Goal: Task Accomplishment & Management: Manage account settings

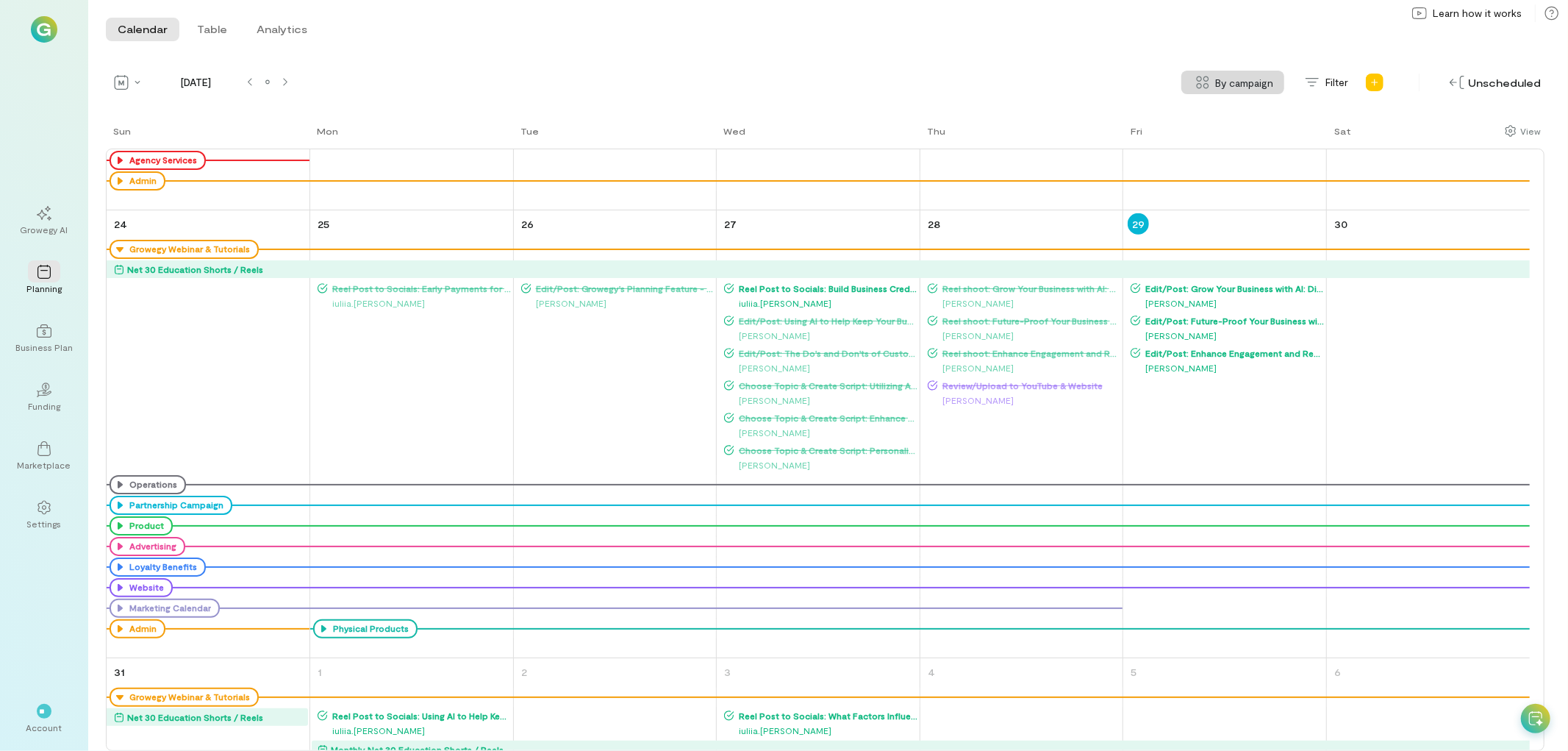
scroll to position [1343, 0]
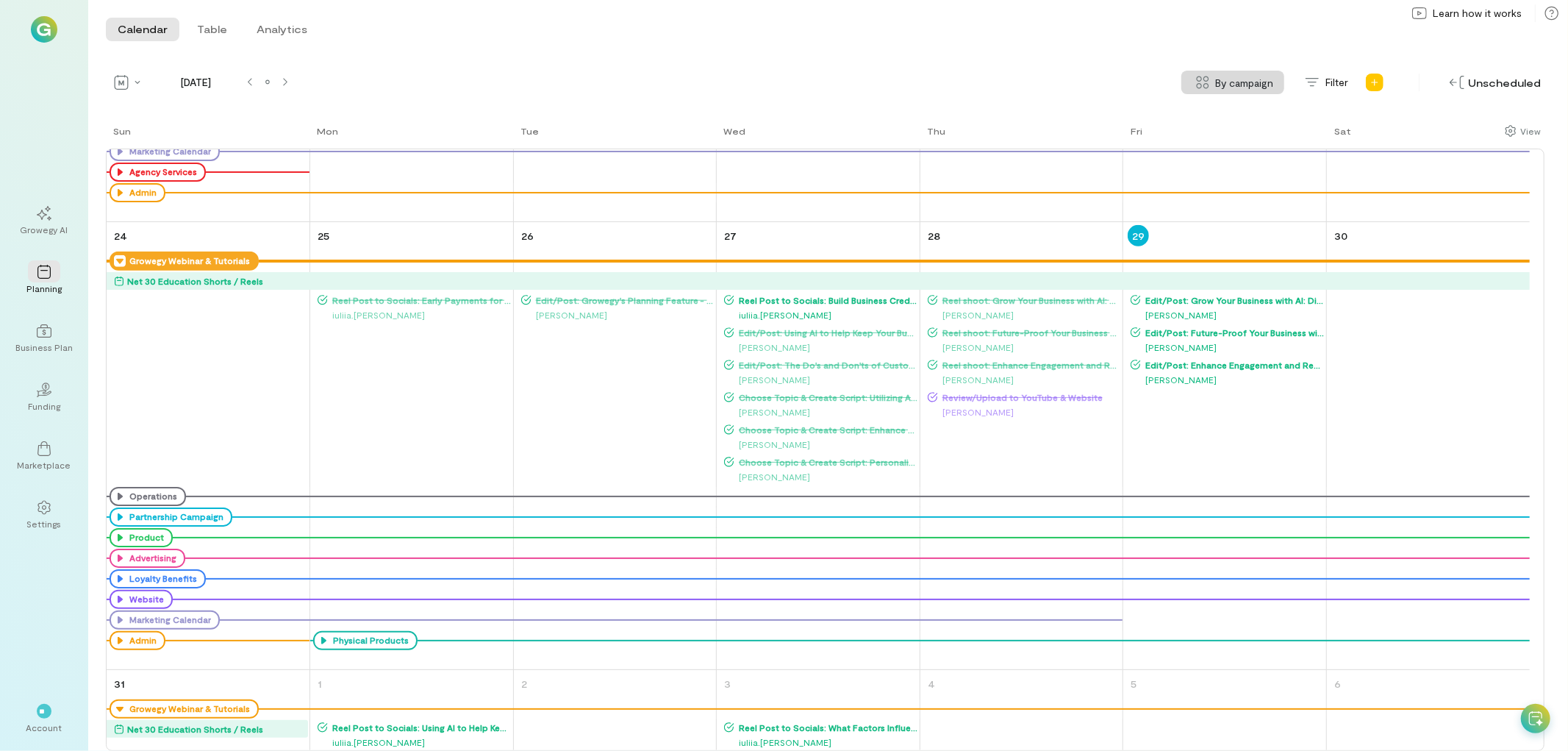
click at [118, 260] on icon at bounding box center [120, 261] width 12 height 12
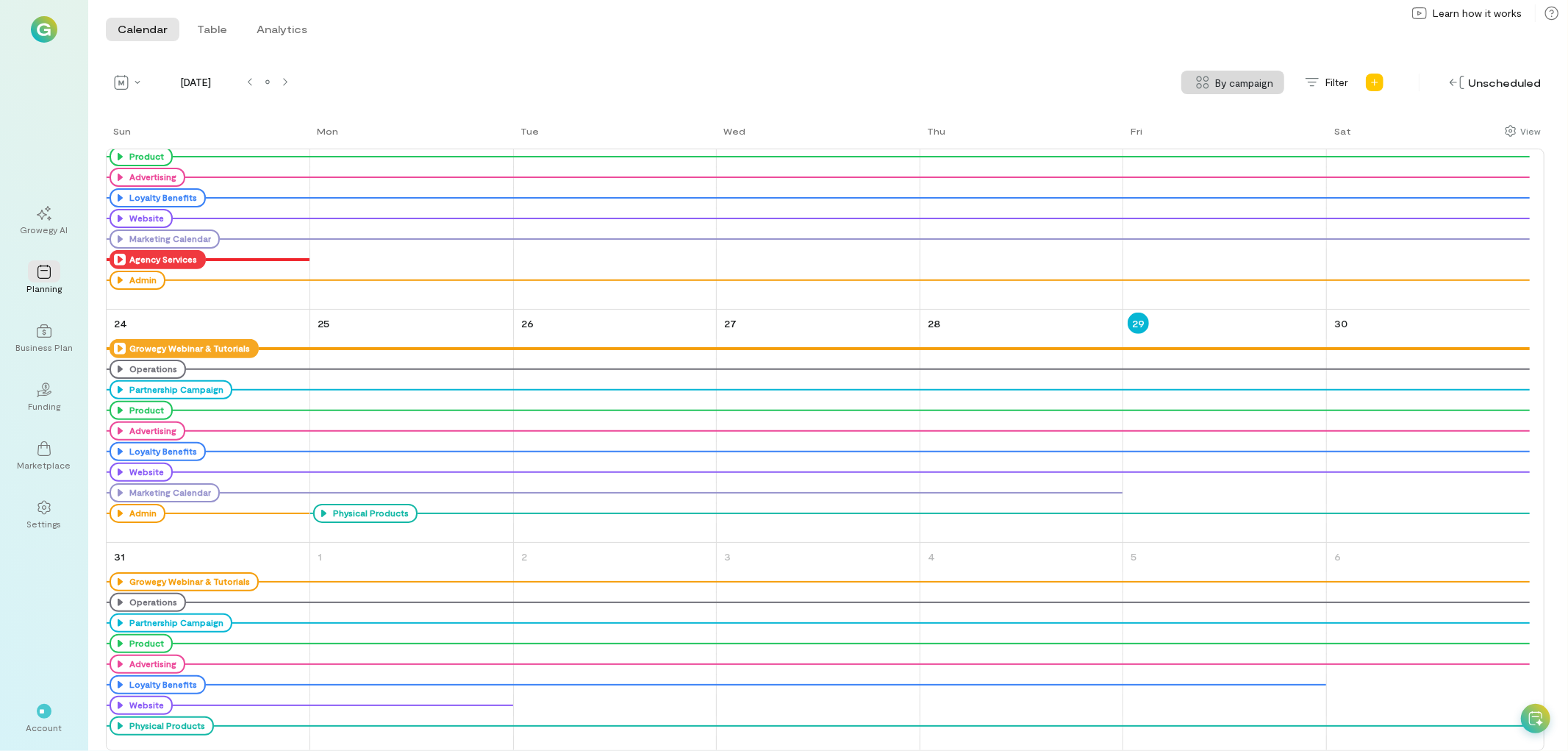
scroll to position [746, 0]
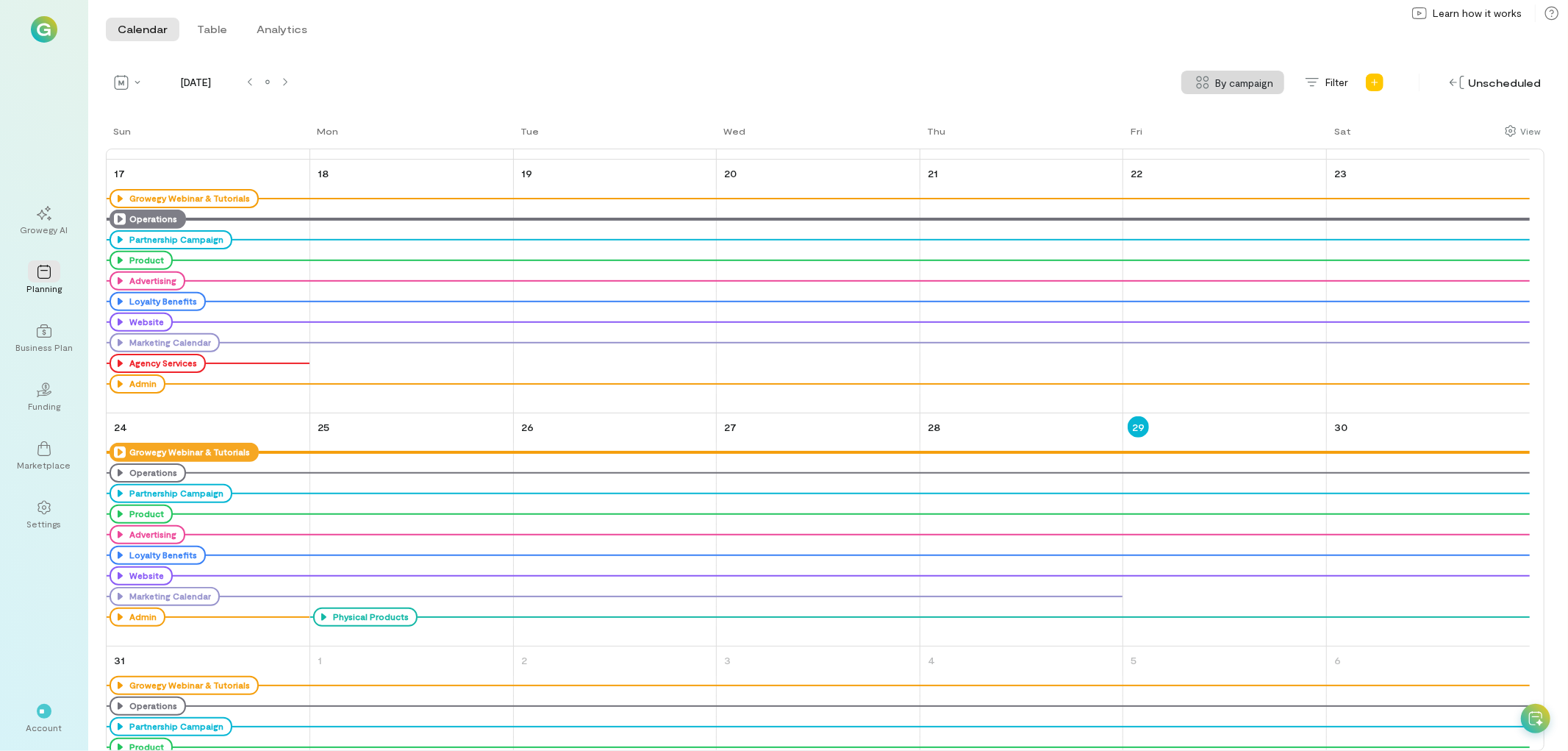
click at [121, 222] on icon at bounding box center [120, 219] width 12 height 12
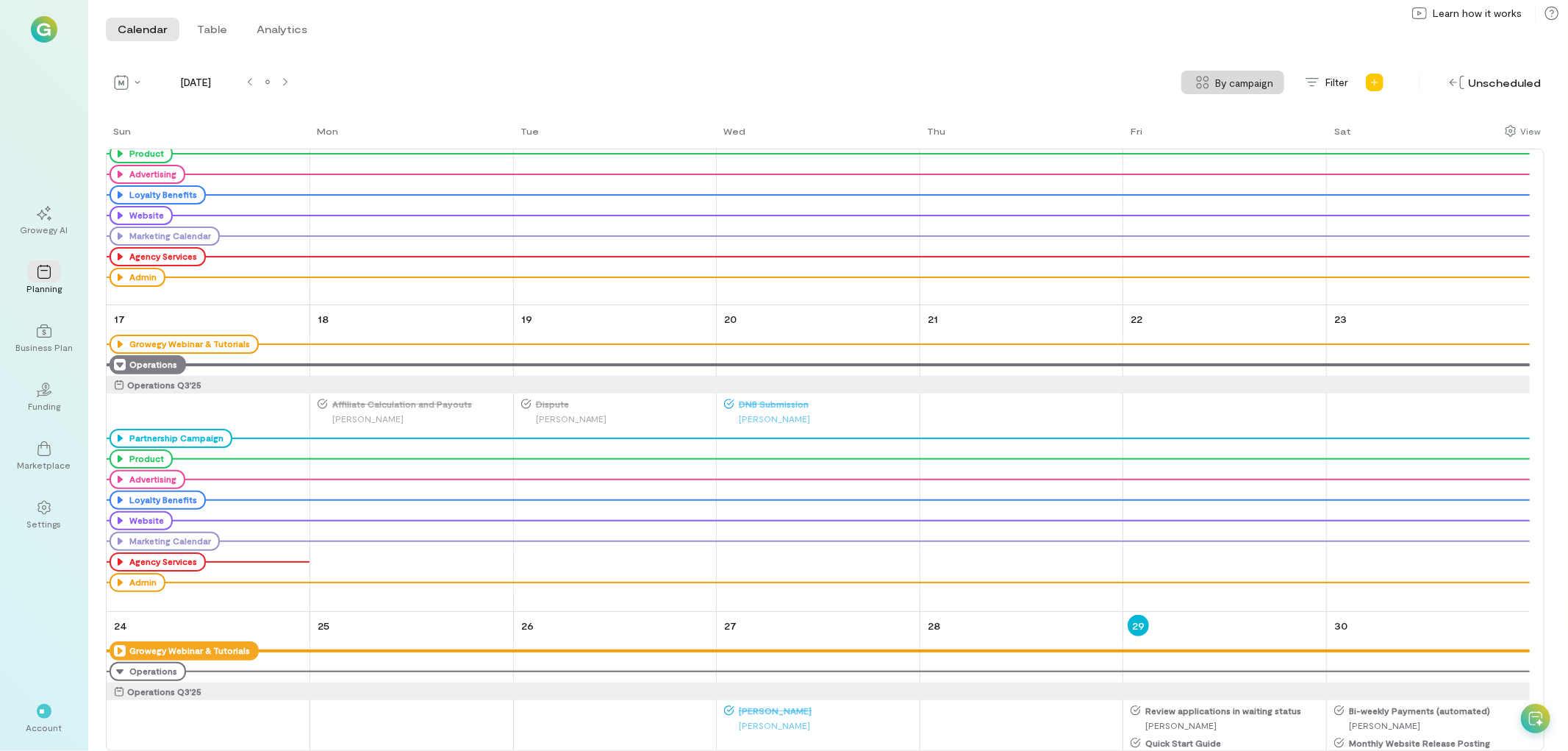
scroll to position [1244, 0]
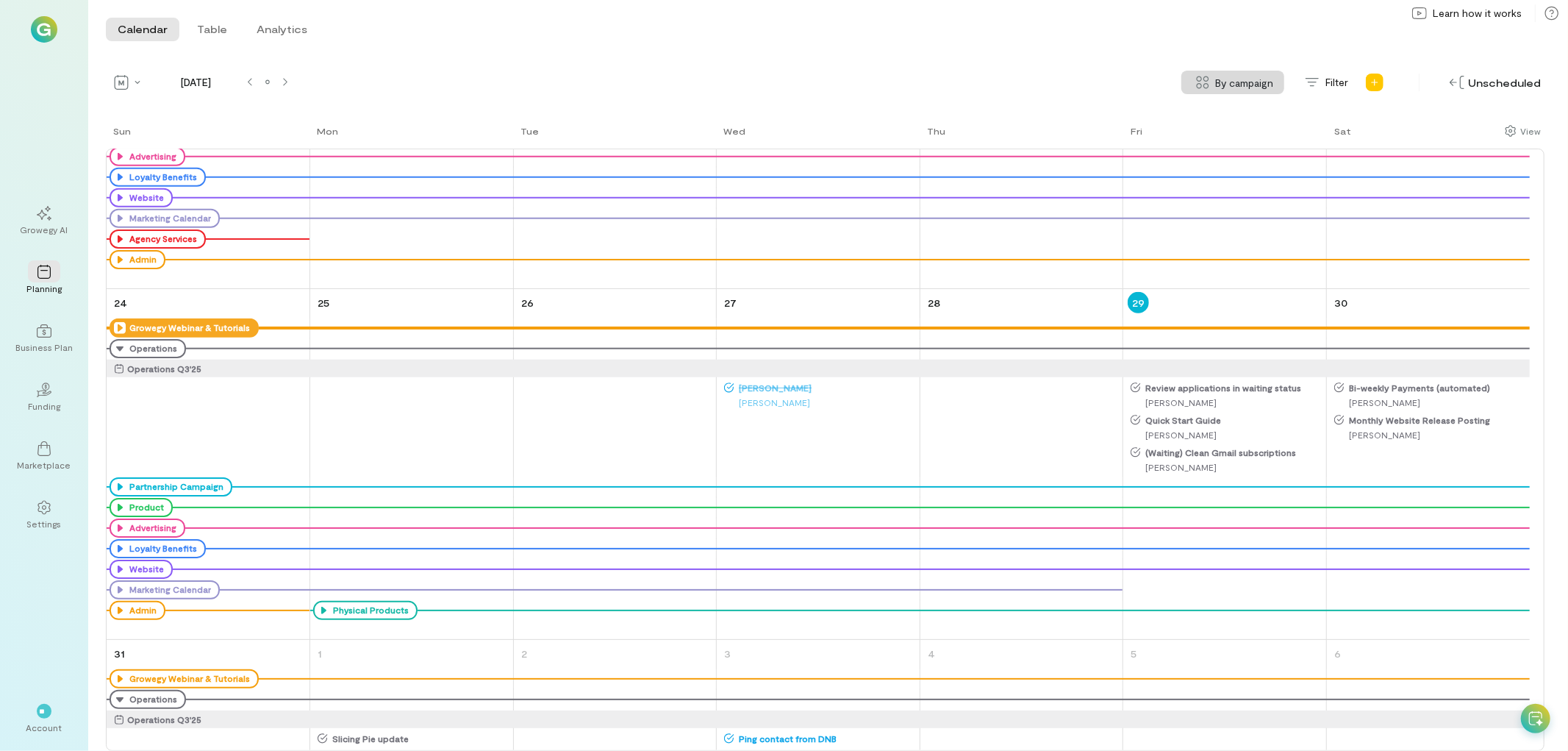
click at [1179, 382] on span "Review applications in waiting status" at bounding box center [1232, 388] width 184 height 12
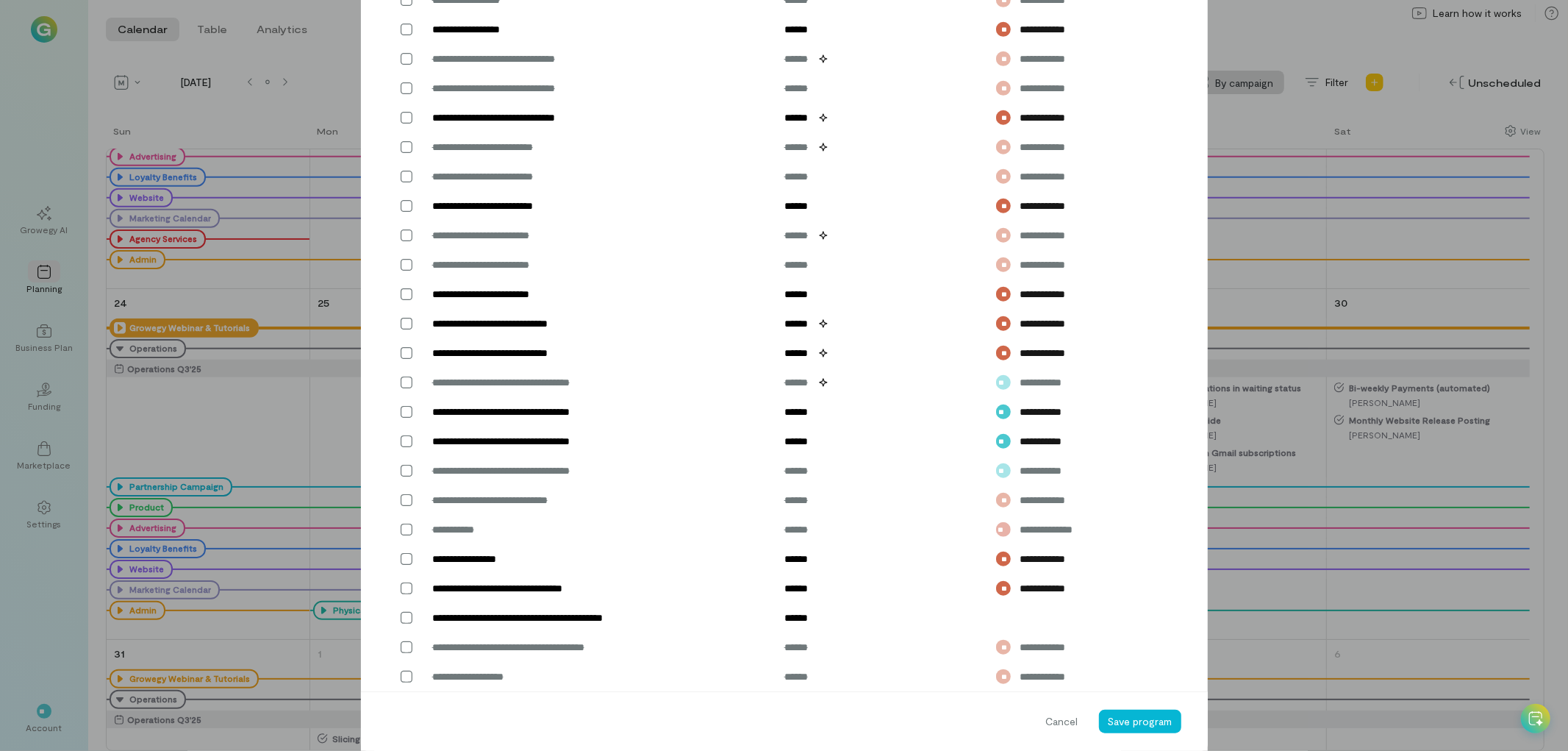
scroll to position [855, 0]
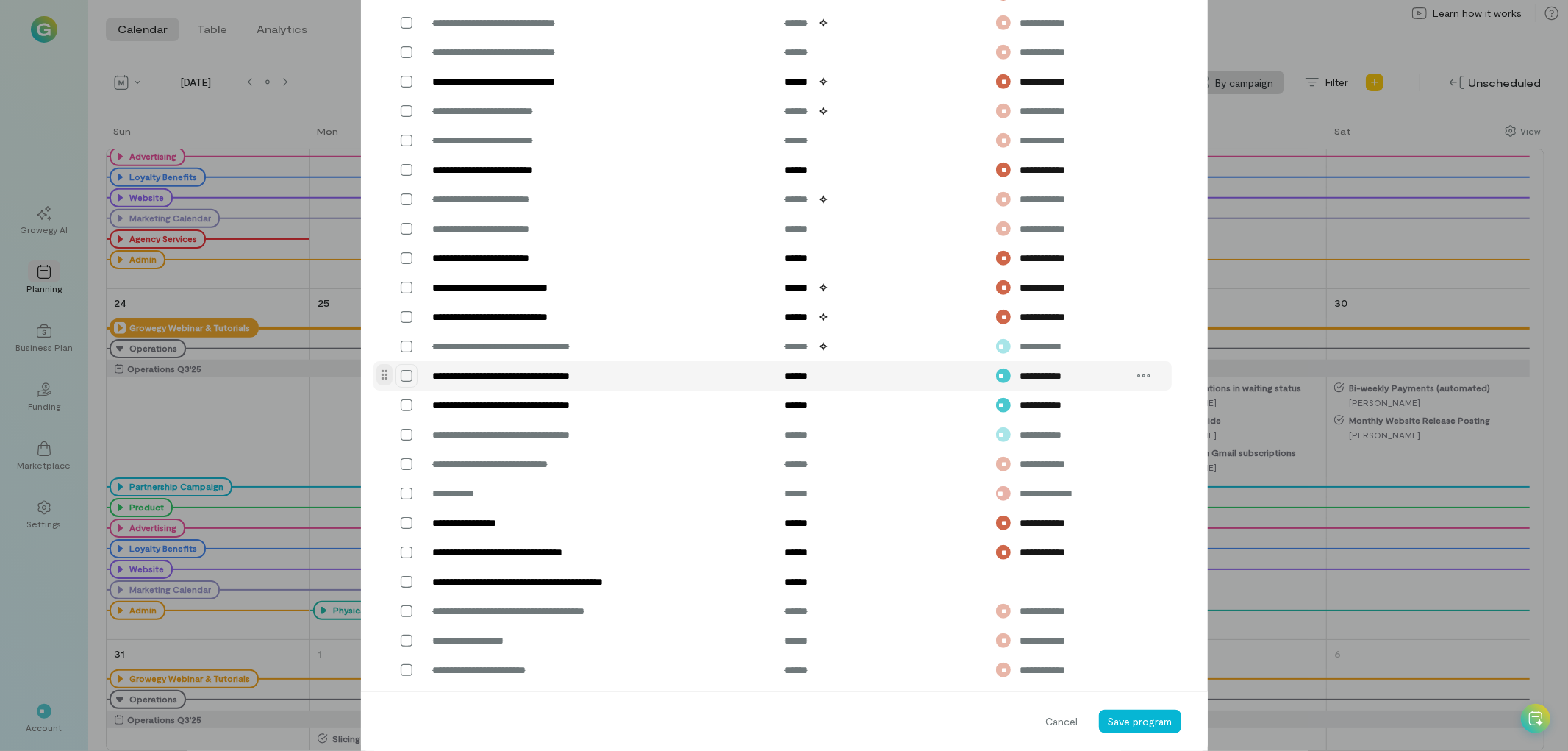
click at [400, 373] on icon at bounding box center [406, 376] width 14 height 14
click at [1145, 721] on span "Save program" at bounding box center [1141, 721] width 65 height 13
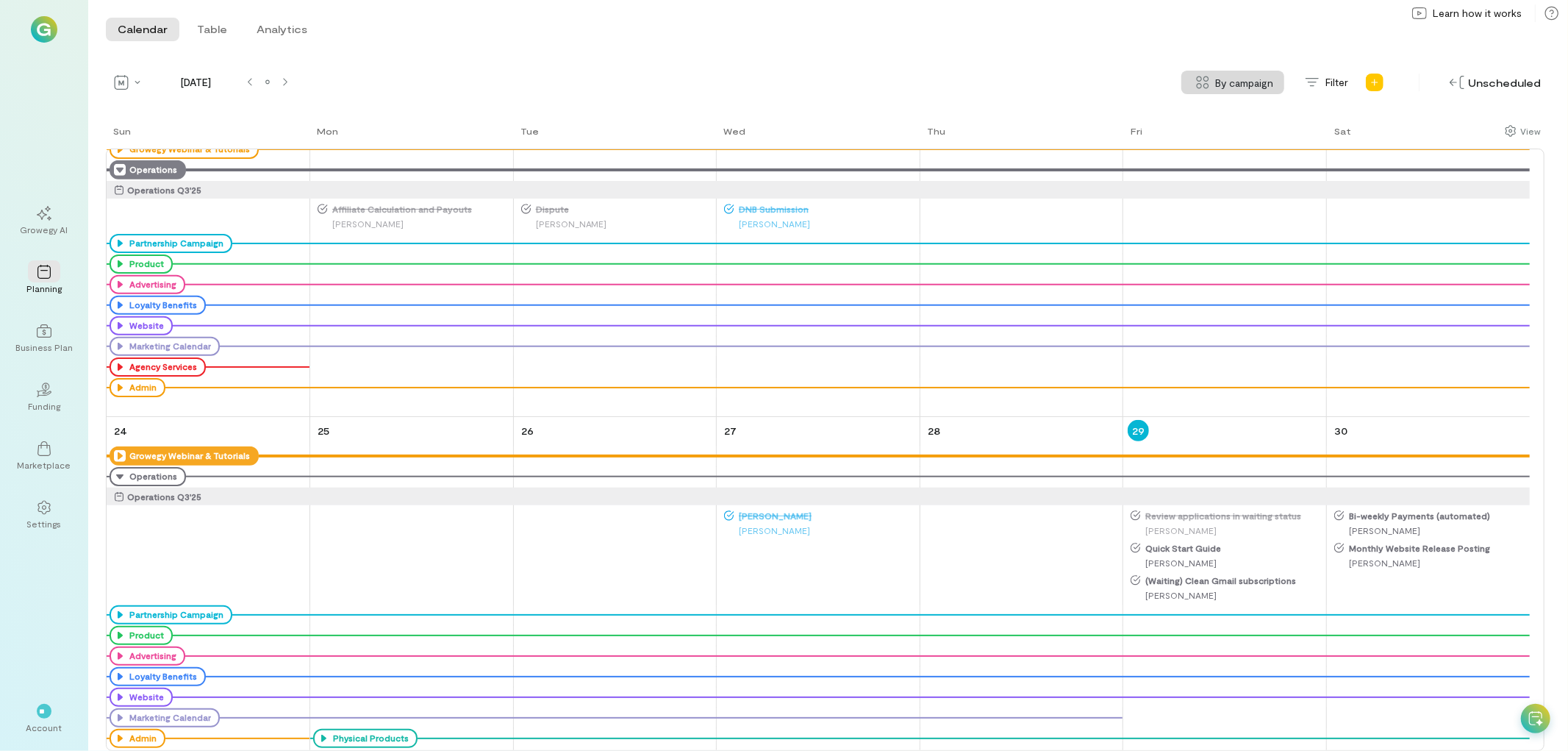
scroll to position [1143, 0]
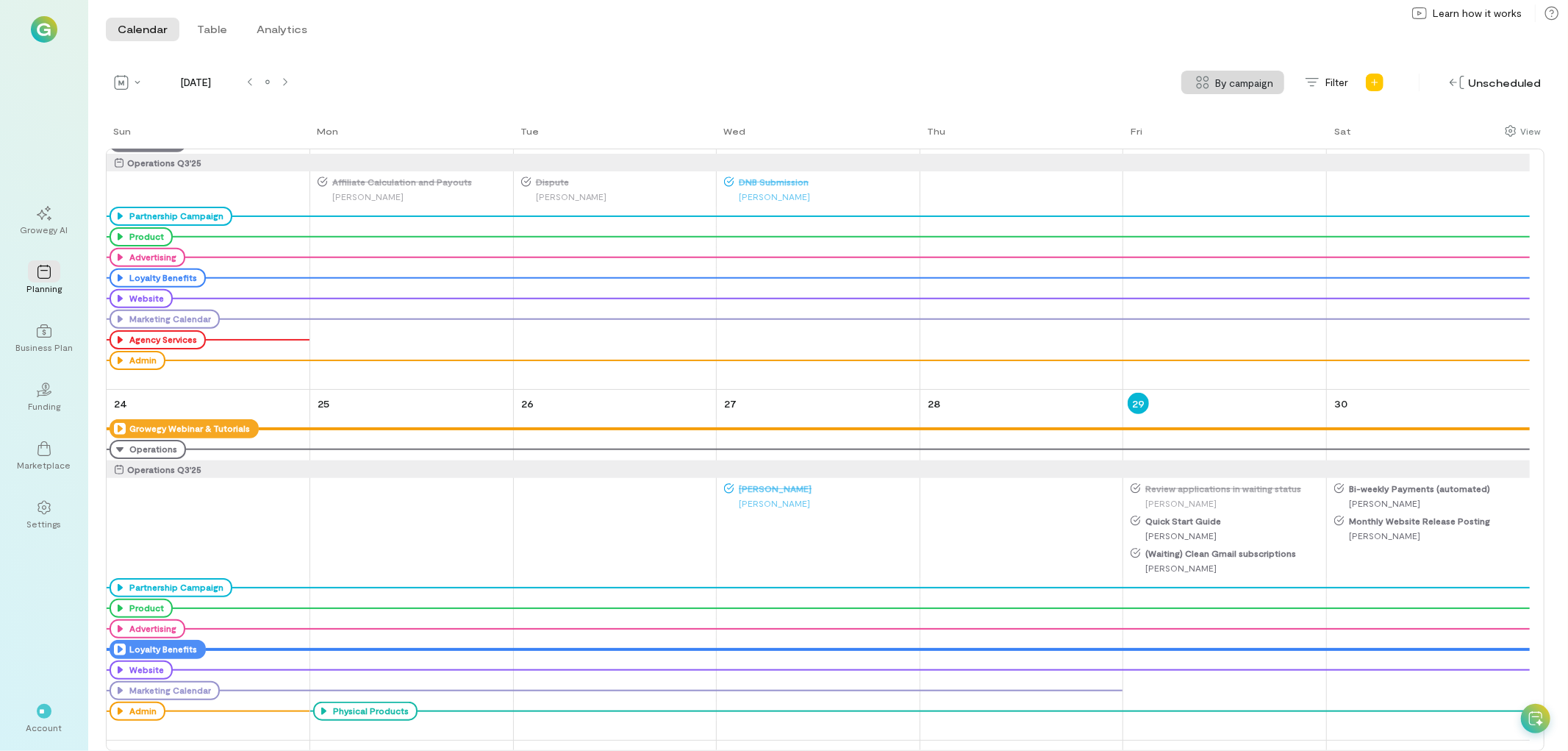
click at [0, 0] on icon at bounding box center [0, 0] width 0 height 0
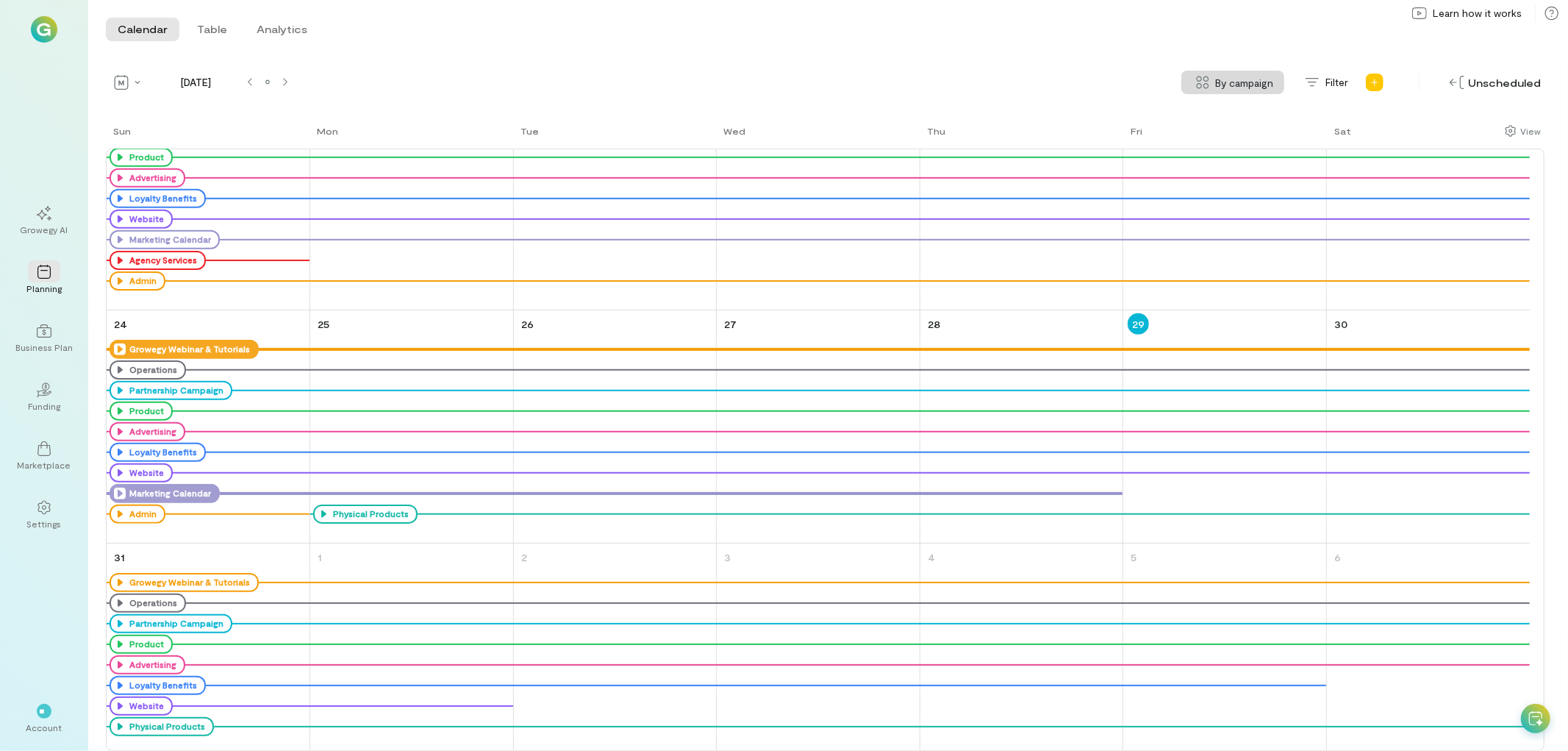
scroll to position [850, 0]
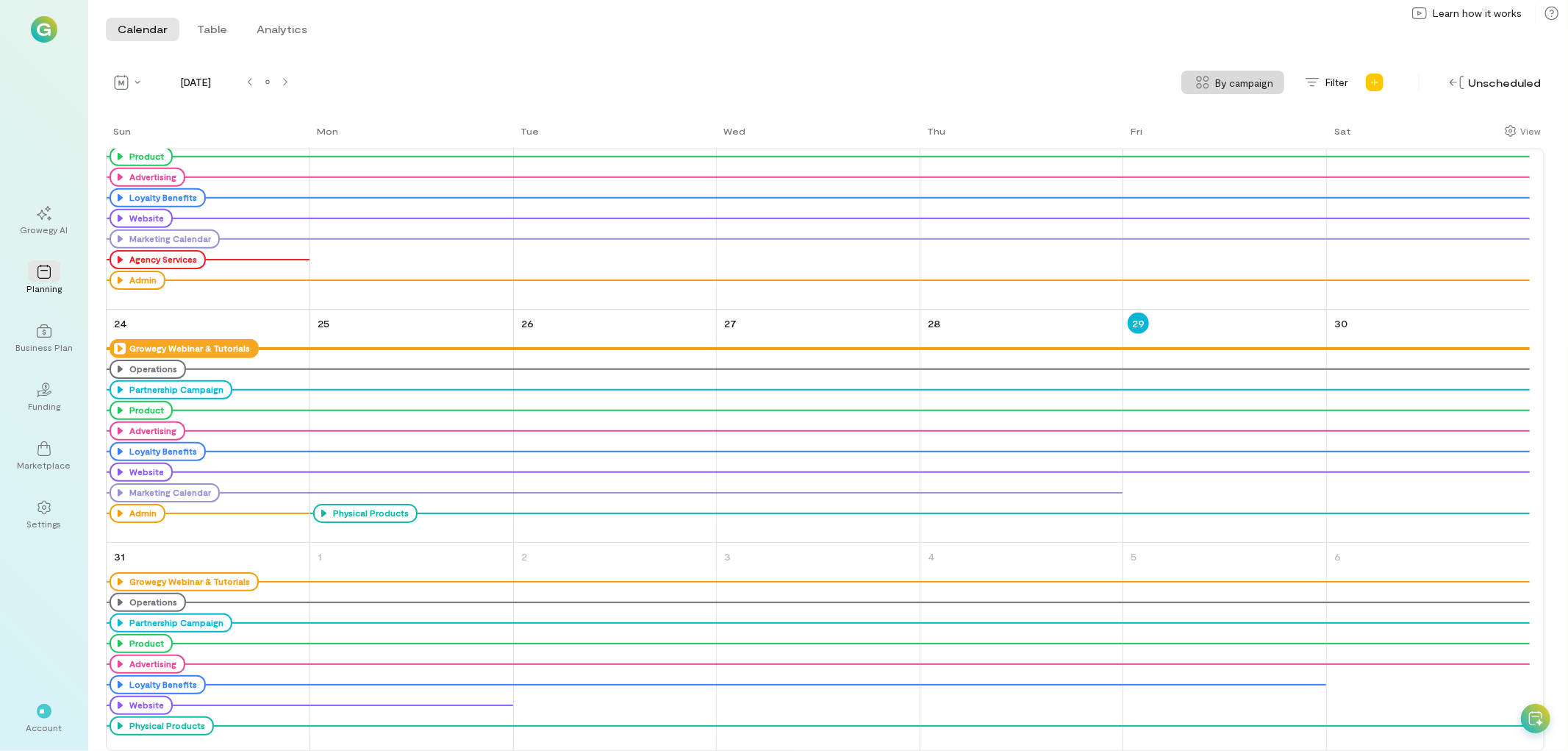
click at [115, 345] on icon at bounding box center [120, 349] width 12 height 12
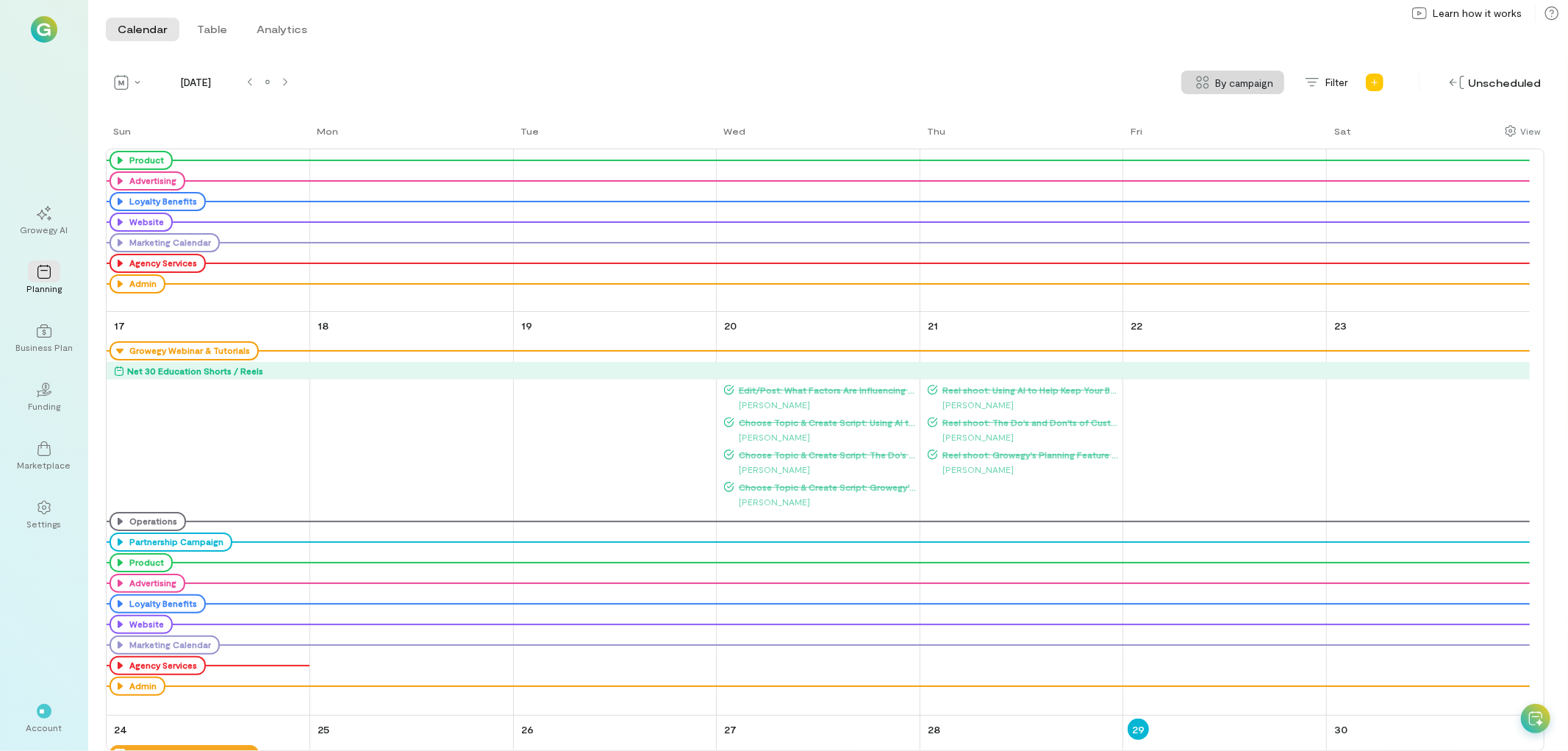
scroll to position [1152, 0]
